Goal: Transaction & Acquisition: Purchase product/service

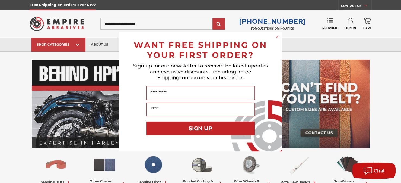
click at [169, 150] on form "WANT FREE SHIPPING ON YOUR FIRST ORDER? Sign up for our newsletter to receive t…" at bounding box center [200, 91] width 163 height 119
click at [375, 54] on div "Close dialog WANT FREE SHIPPING ON YOUR FIRST ORDER? Sign up for our newsletter…" at bounding box center [200, 91] width 401 height 183
click at [151, 170] on div "Close dialog WANT FREE SHIPPING ON YOUR FIRST ORDER? Sign up for our newsletter…" at bounding box center [200, 91] width 401 height 183
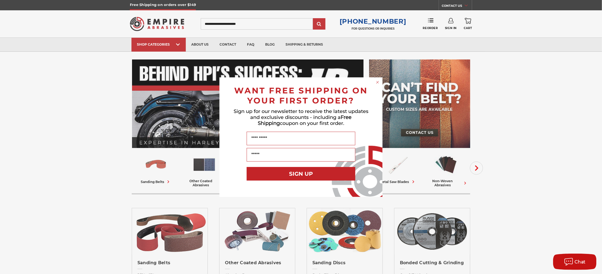
click at [378, 82] on icon "Close dialog" at bounding box center [377, 82] width 2 height 2
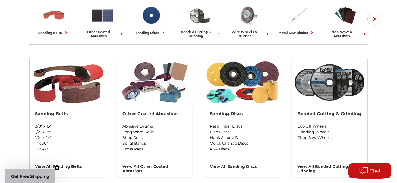
scroll to position [163, 0]
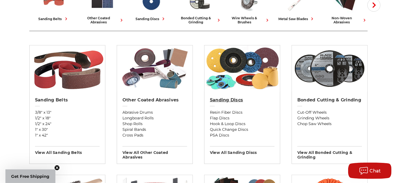
click at [233, 101] on h2 "Sanding Discs" at bounding box center [242, 99] width 65 height 5
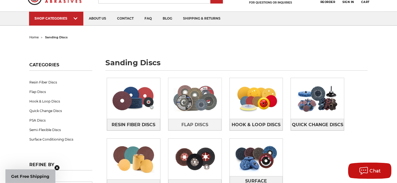
scroll to position [27, 0]
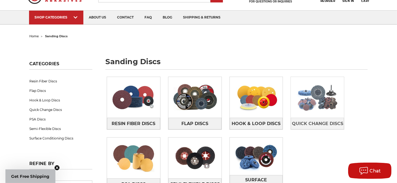
click at [324, 110] on img at bounding box center [317, 96] width 53 height 37
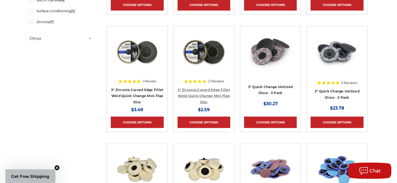
scroll to position [136, 0]
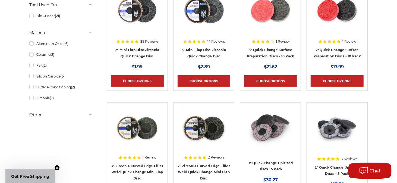
click at [88, 115] on icon at bounding box center [90, 114] width 4 height 4
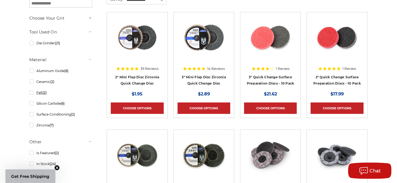
scroll to position [81, 0]
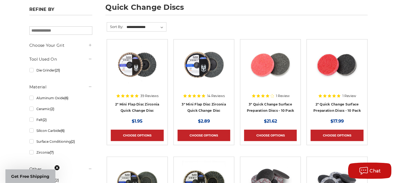
click at [90, 44] on icon at bounding box center [90, 45] width 4 height 4
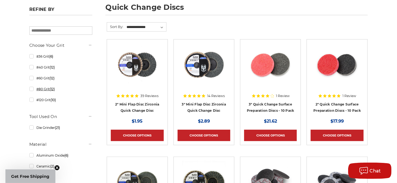
click at [32, 89] on link "#80 Grit (12)" at bounding box center [60, 89] width 63 height 10
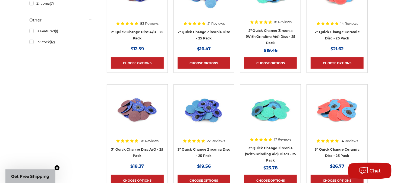
scroll to position [271, 0]
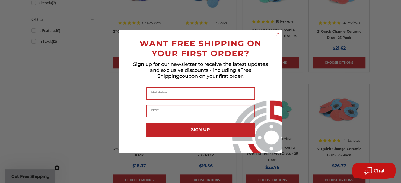
click at [277, 33] on circle "Close dialog" at bounding box center [278, 33] width 5 height 5
